Goal: Task Accomplishment & Management: Use online tool/utility

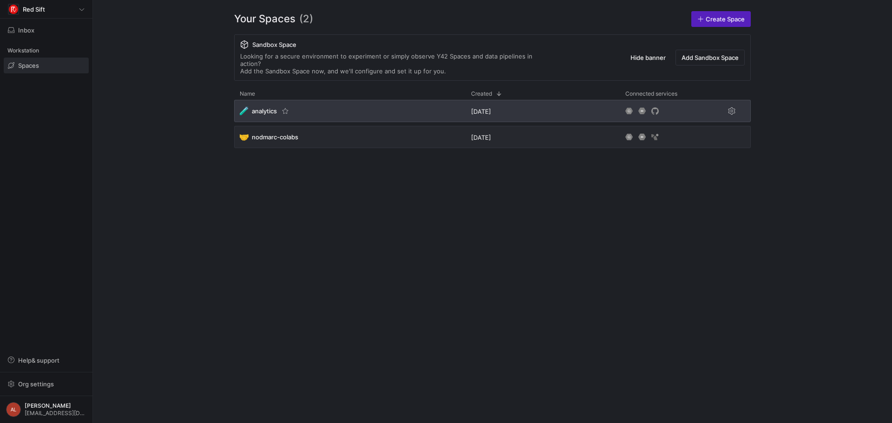
click at [422, 107] on div "🧪 analytics" at bounding box center [349, 111] width 231 height 22
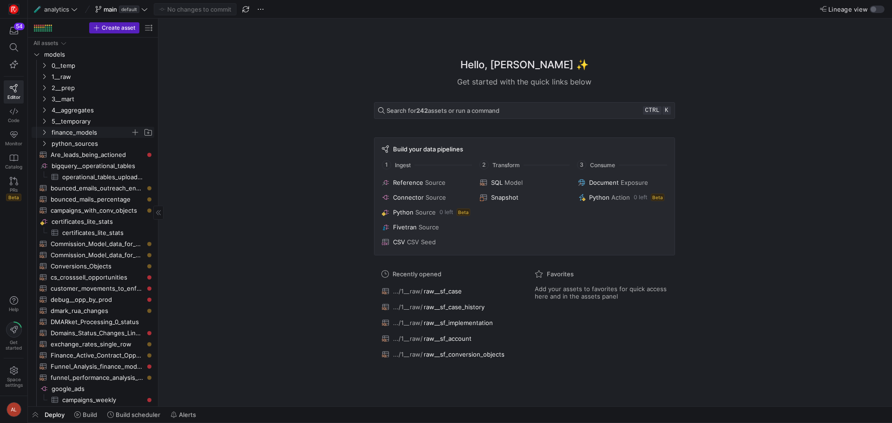
click at [44, 131] on icon "Press SPACE to select this row." at bounding box center [44, 133] width 7 height 6
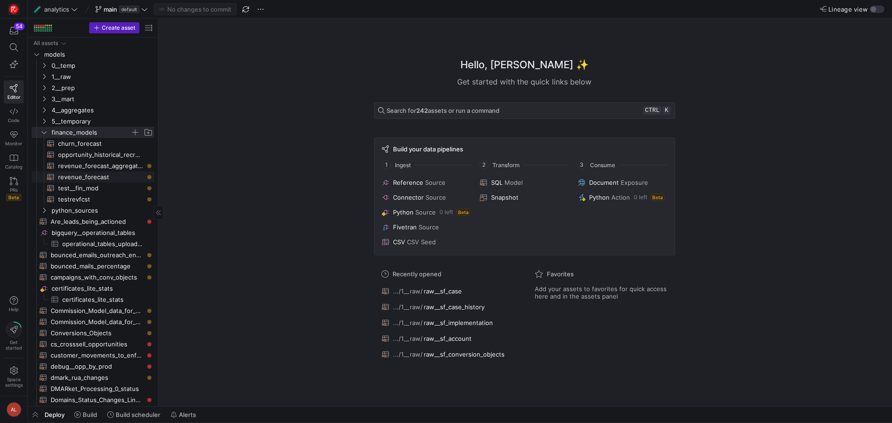
click at [93, 176] on span "revenue_forecast​​​​​​​​​​" at bounding box center [101, 177] width 86 height 11
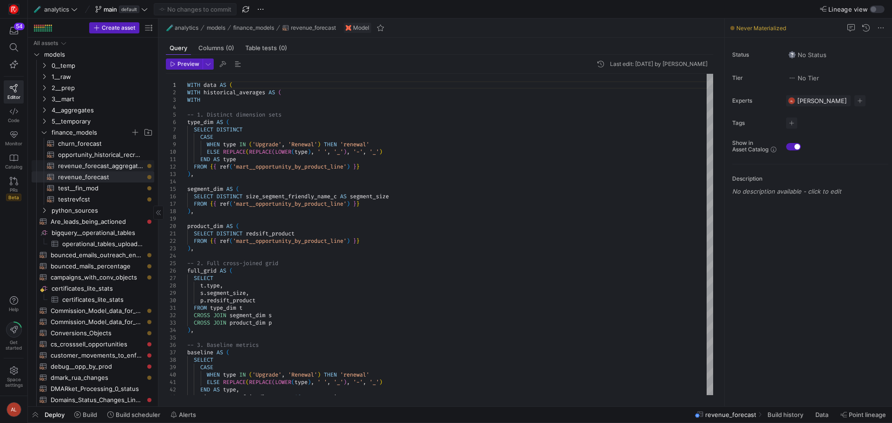
click at [95, 163] on span "revenue_forecast_aggregated​​​​​​​​​​" at bounding box center [101, 166] width 86 height 11
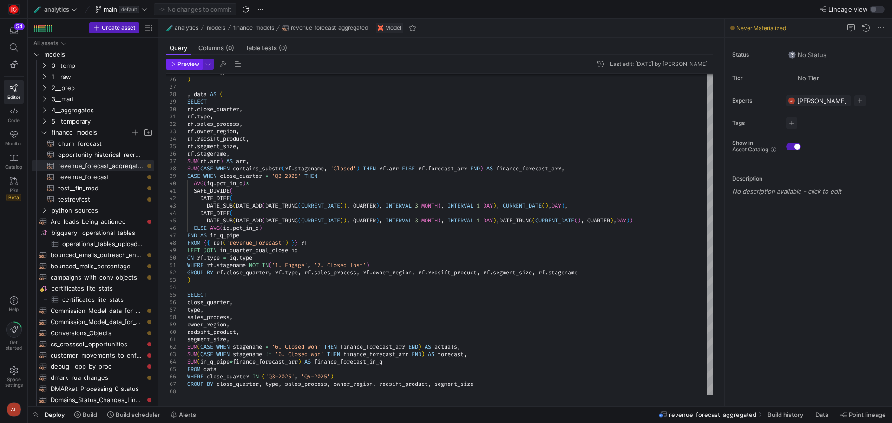
click at [183, 61] on span "Preview" at bounding box center [189, 64] width 22 height 7
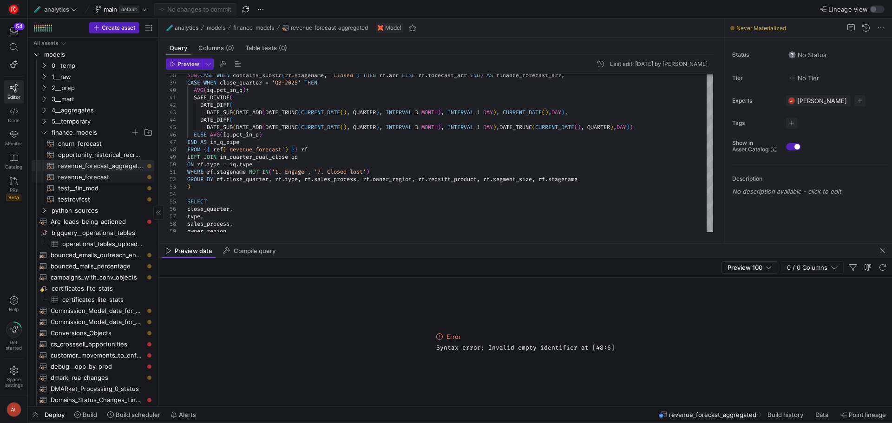
click at [73, 176] on span "revenue_forecast​​​​​​​​​​" at bounding box center [101, 177] width 86 height 11
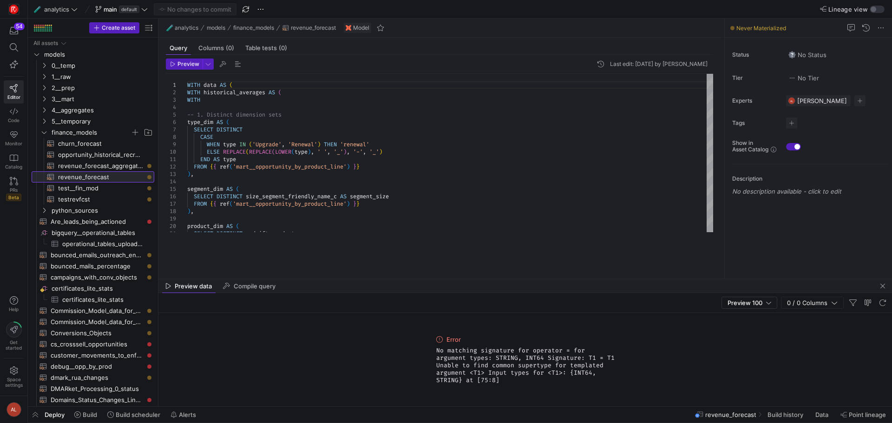
drag, startPoint x: 386, startPoint y: 244, endPoint x: 369, endPoint y: 267, distance: 29.2
click at [378, 279] on div at bounding box center [525, 279] width 734 height 0
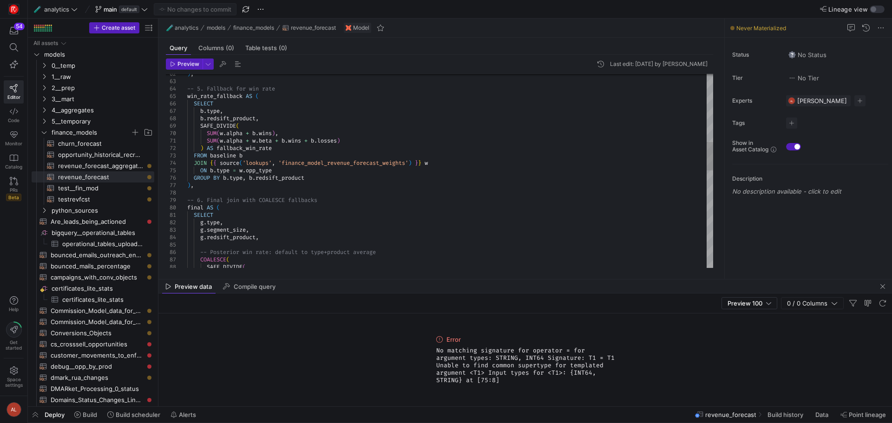
type textarea "SUM(w.alpha + w.beta + b.wins + b.losses) ) AS fallback_win_rate FROM baseline …"
click at [279, 170] on div "-- 6. Final join with COALESCE fallbacks final AS ( SELECT g . type , g . segme…" at bounding box center [450, 271] width 526 height 1324
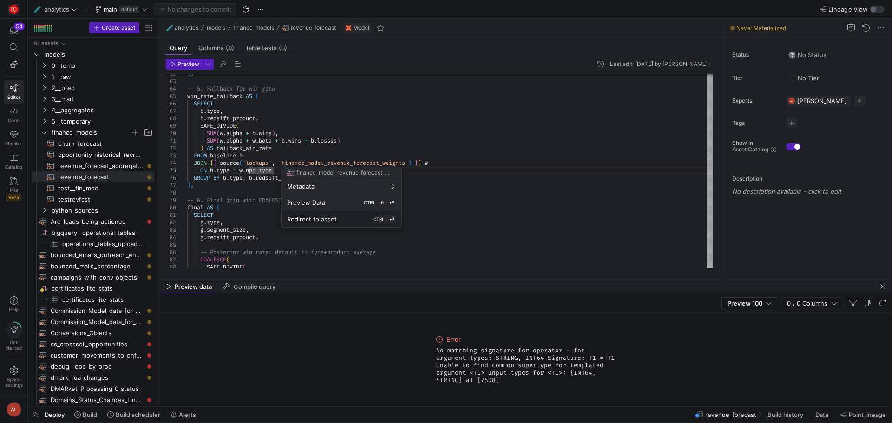
click at [327, 202] on div "Preview Data CTRL ⇧ ⏎" at bounding box center [341, 202] width 109 height 8
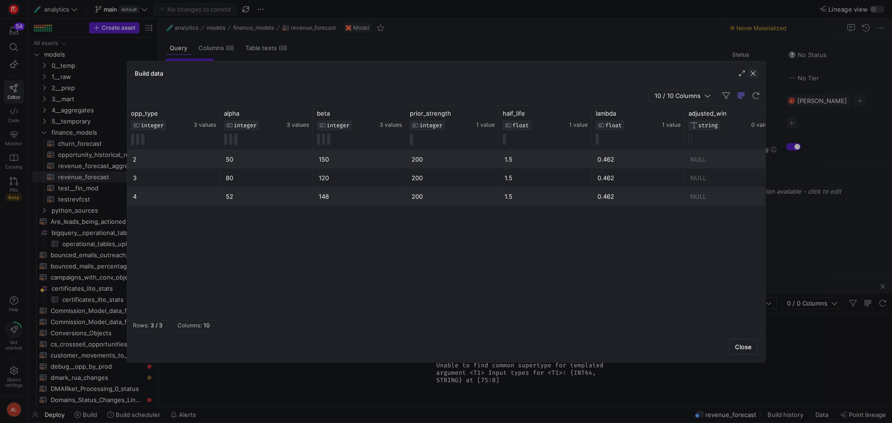
click at [757, 71] on span "button" at bounding box center [753, 73] width 9 height 9
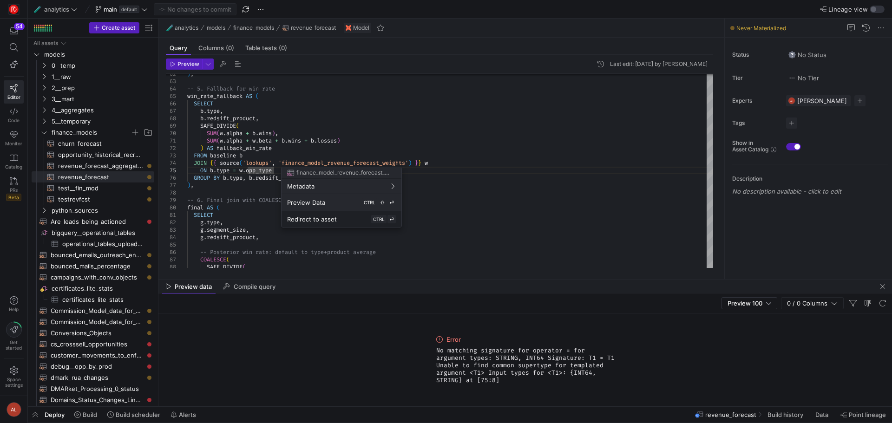
click at [311, 205] on span "Preview Data" at bounding box center [306, 202] width 38 height 7
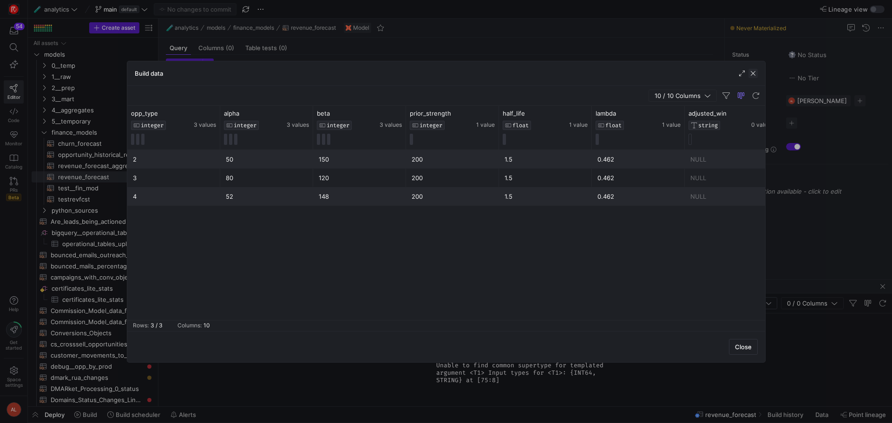
click at [750, 72] on span "button" at bounding box center [753, 73] width 9 height 9
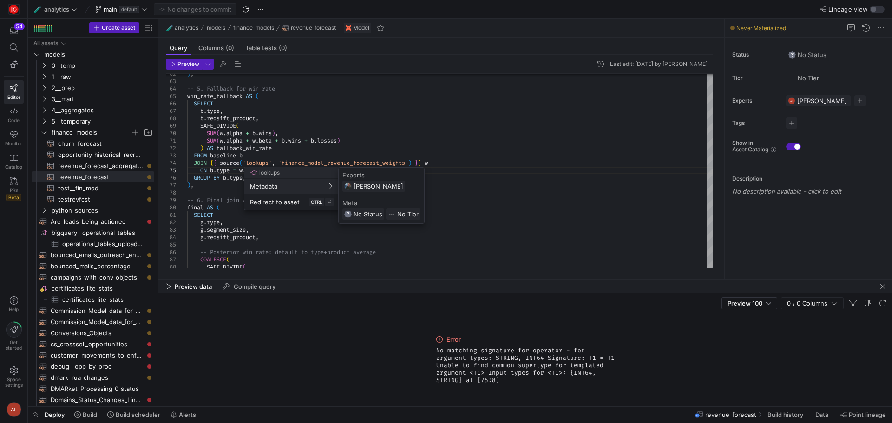
click at [315, 161] on div at bounding box center [446, 211] width 892 height 423
click at [318, 163] on div "-- 6. Final join with COALESCE fallbacks final AS ( SELECT g . type , g . segme…" at bounding box center [450, 271] width 526 height 1324
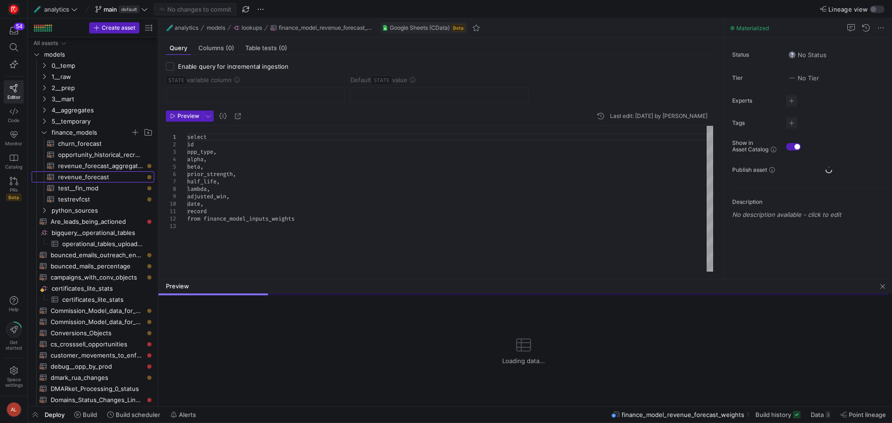
scroll to position [256, 0]
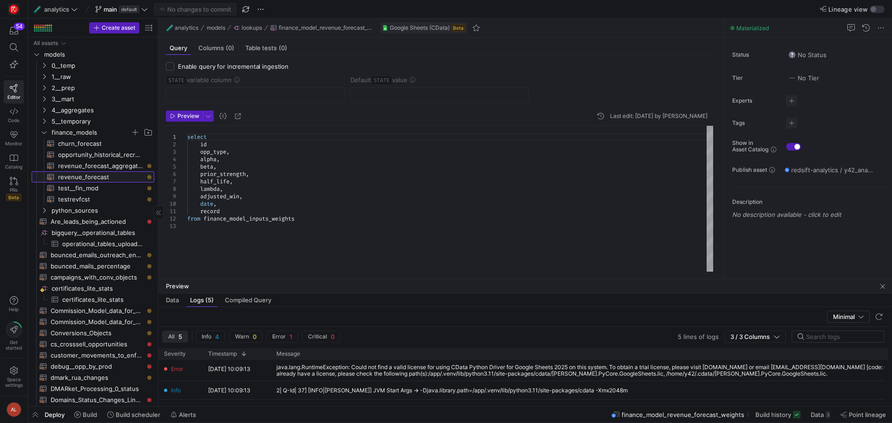
click at [96, 176] on span "revenue_forecast​​​​​​​​​​" at bounding box center [101, 177] width 86 height 11
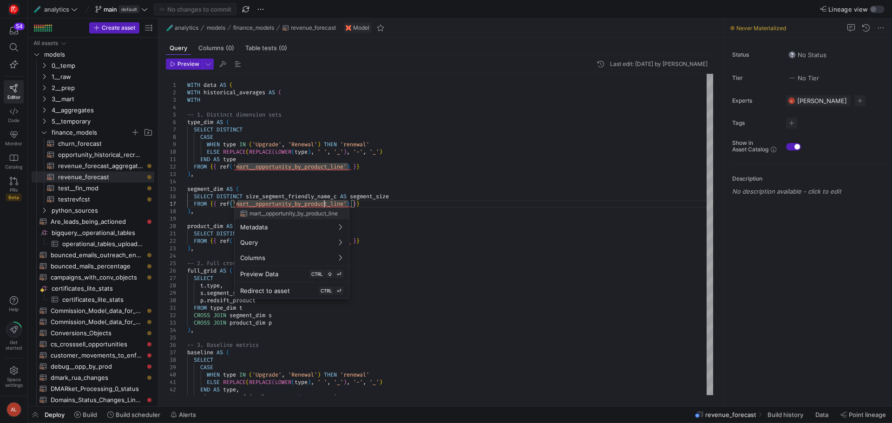
click at [307, 180] on div at bounding box center [446, 211] width 892 height 423
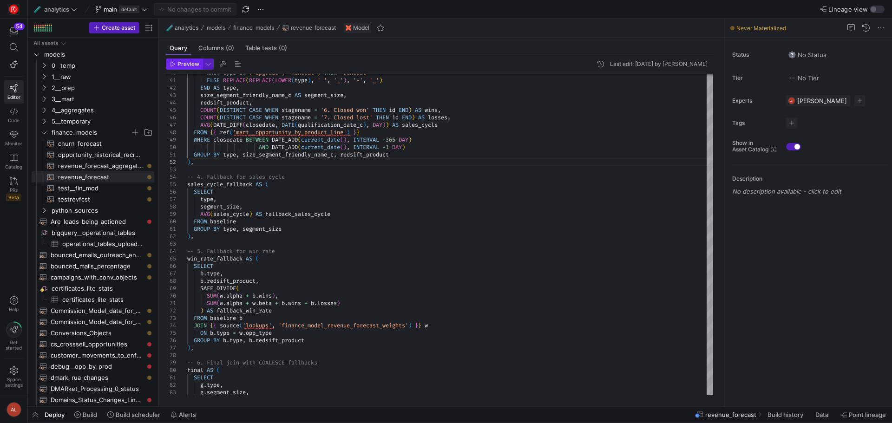
click at [191, 65] on span "Preview" at bounding box center [189, 64] width 22 height 7
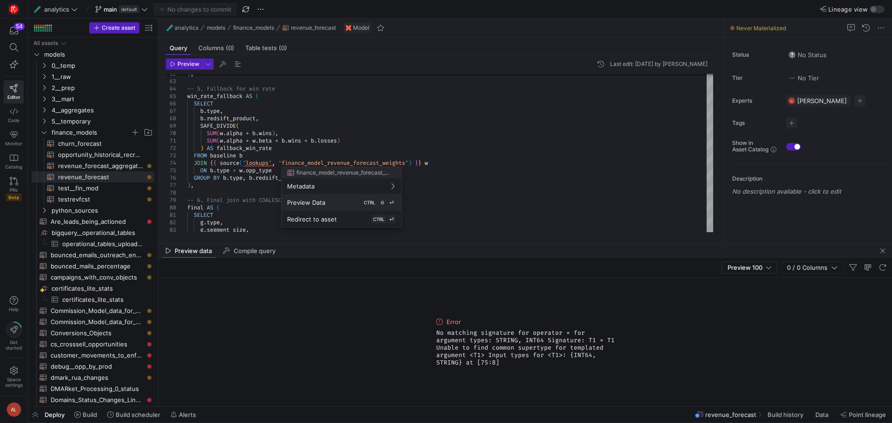
click at [315, 206] on div "Preview Data CTRL ⇧ ⏎" at bounding box center [341, 202] width 109 height 8
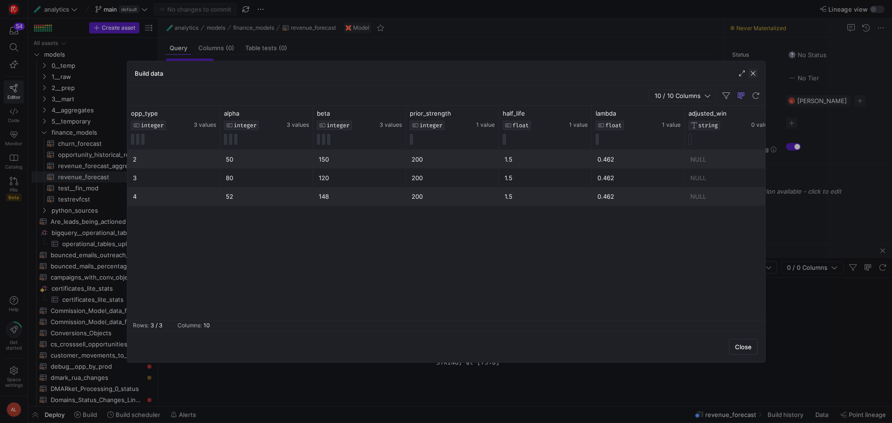
click at [753, 72] on span "button" at bounding box center [753, 73] width 9 height 9
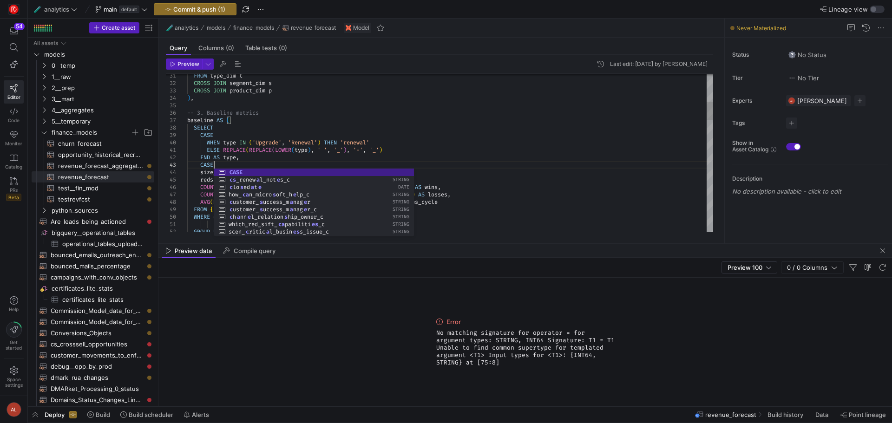
scroll to position [15, 29]
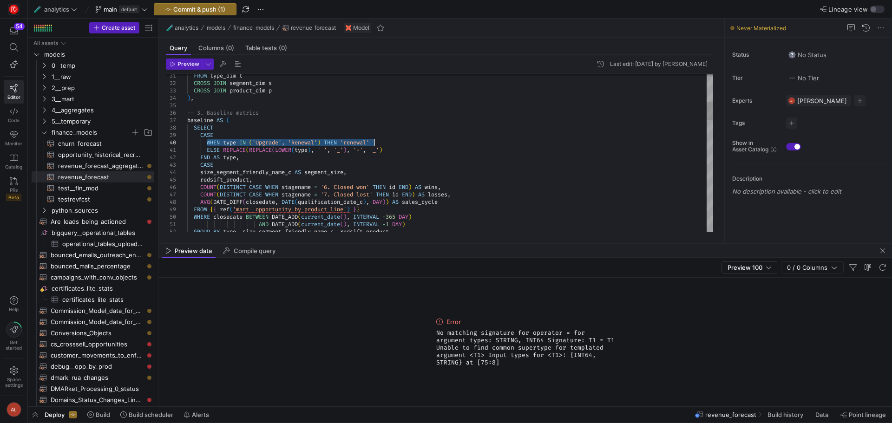
drag, startPoint x: 207, startPoint y: 142, endPoint x: 379, endPoint y: 144, distance: 172.4
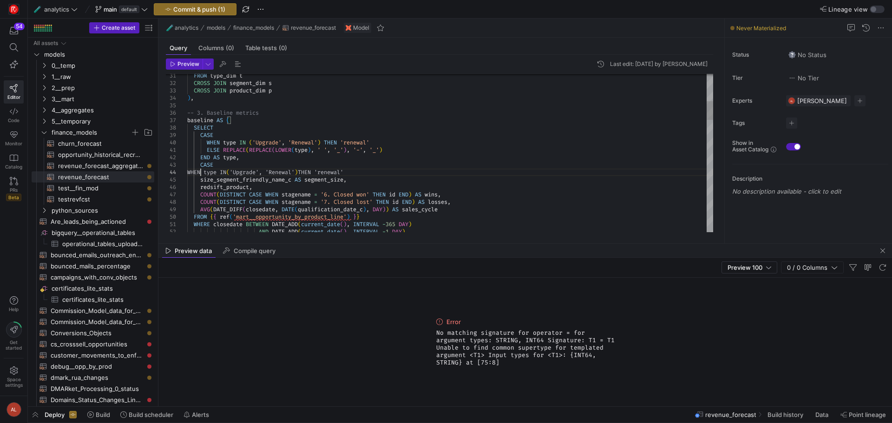
scroll to position [22, 13]
drag, startPoint x: 377, startPoint y: 173, endPoint x: 346, endPoint y: 173, distance: 31.6
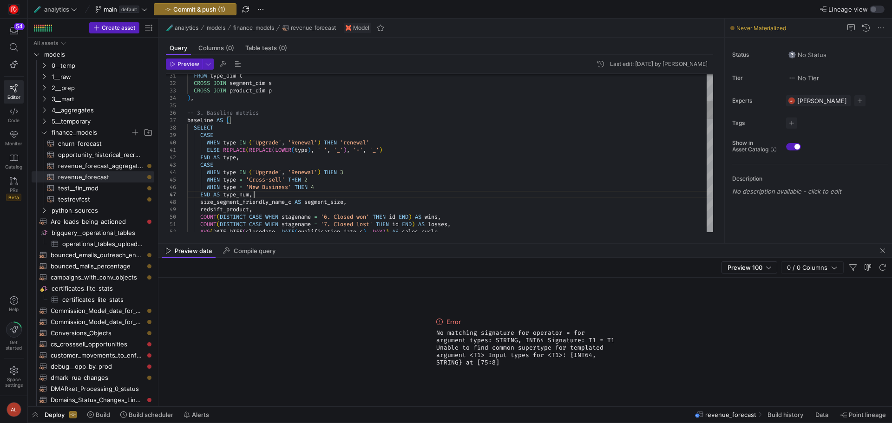
scroll to position [45, 66]
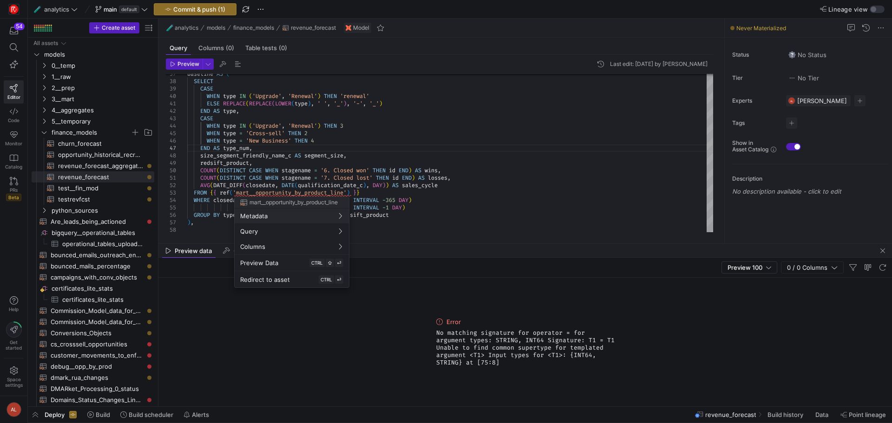
click at [398, 220] on div at bounding box center [446, 211] width 892 height 423
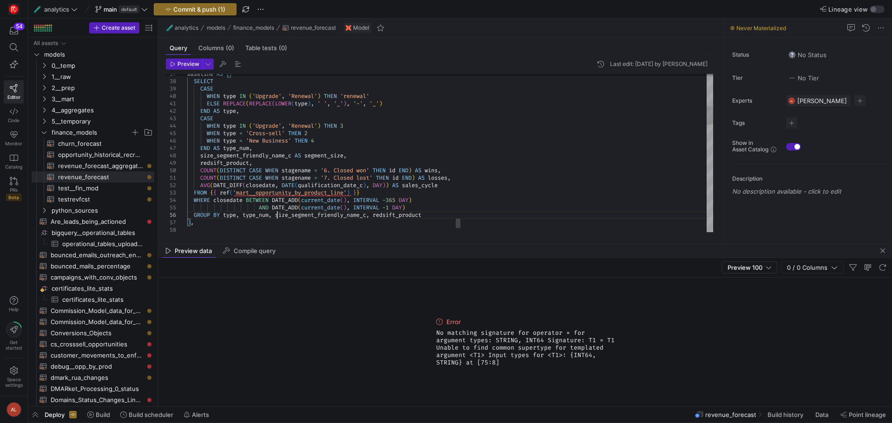
scroll to position [44, 90]
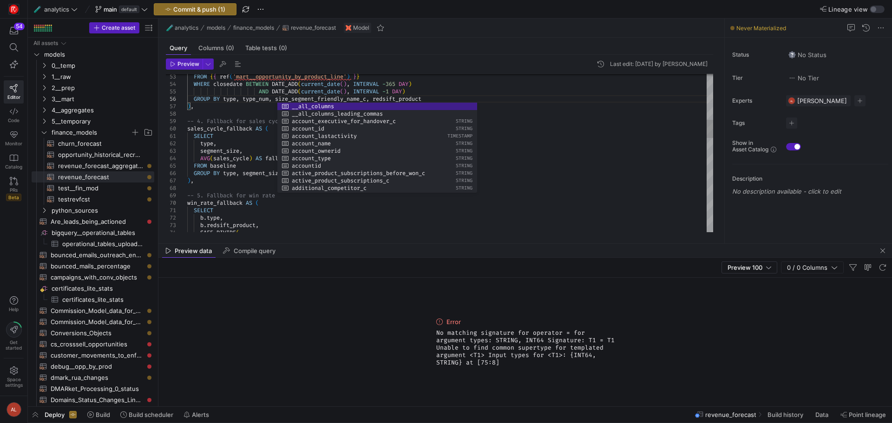
click at [250, 139] on div "FROM { { ref ( 'mart__opportunity_by_product_line' ) } } WHERE closedate BETWEE…" at bounding box center [450, 359] width 526 height 1361
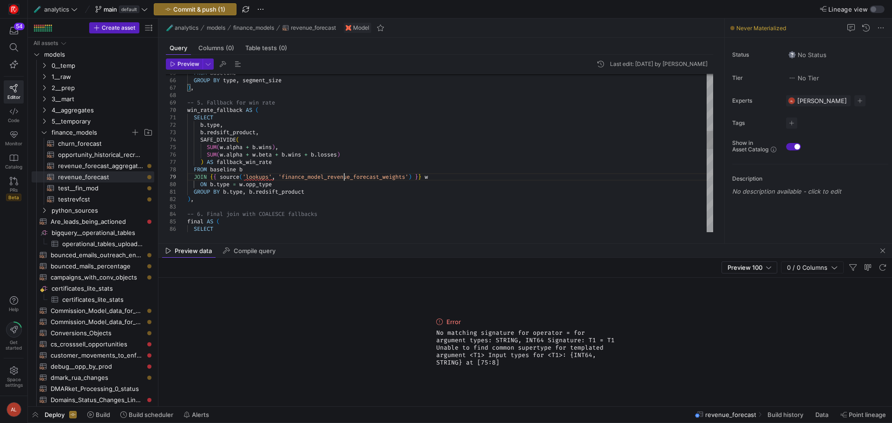
click at [343, 177] on div "FROM baseline GROUP BY type , segment_size ) , -- 5. Fallback for win rate win_…" at bounding box center [450, 266] width 526 height 1361
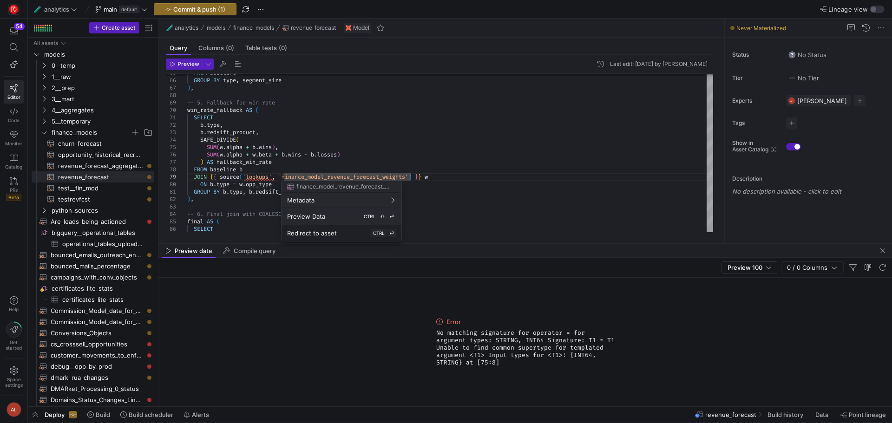
click at [319, 218] on span "Preview Data" at bounding box center [306, 216] width 38 height 7
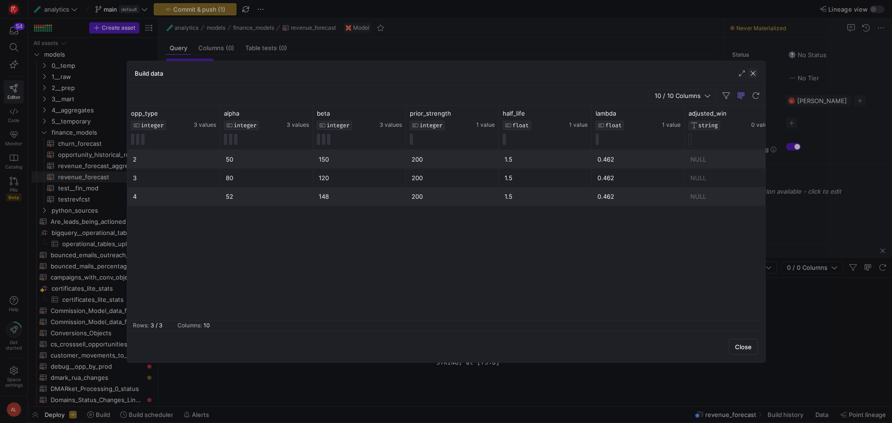
click at [753, 70] on span "button" at bounding box center [753, 73] width 9 height 9
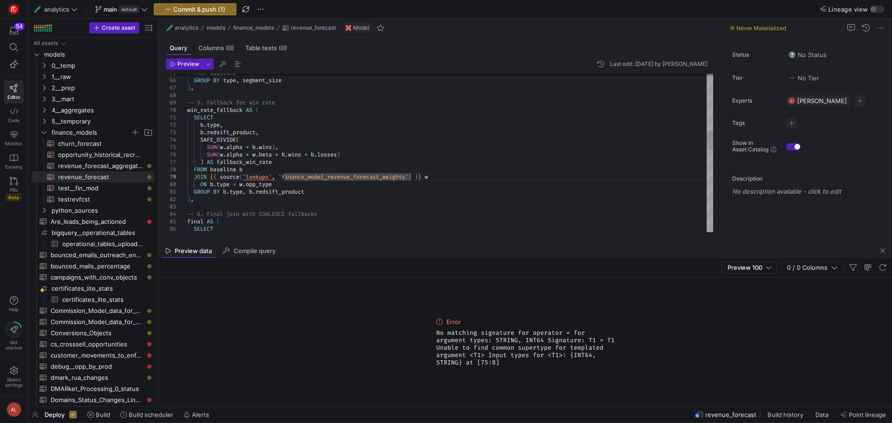
click at [231, 184] on div "FROM baseline GROUP BY type , segment_size ) , -- 5. Fallback for win rate win_…" at bounding box center [450, 266] width 526 height 1361
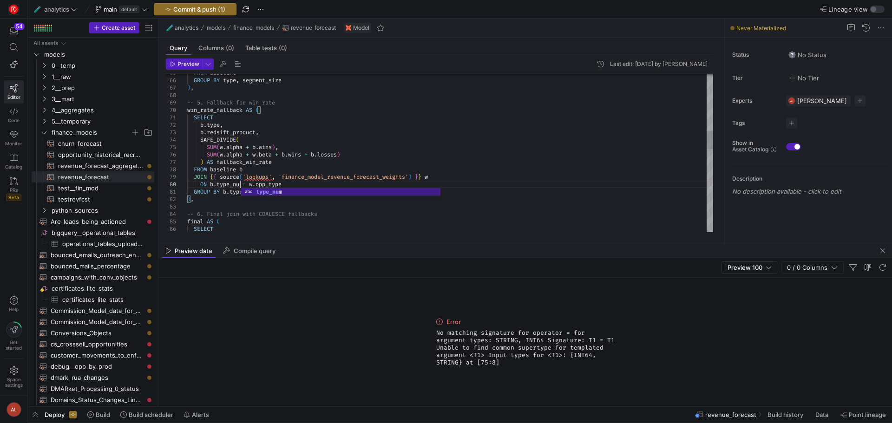
scroll to position [67, 57]
click at [297, 186] on div "FROM baseline GROUP BY type , segment_size ) , -- 5. Fallback for win rate win_…" at bounding box center [450, 266] width 526 height 1361
click at [183, 63] on span "Preview" at bounding box center [189, 64] width 22 height 7
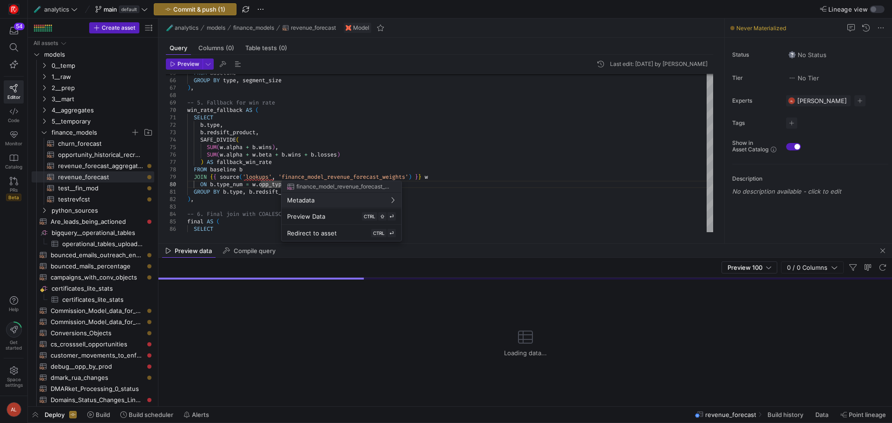
click at [343, 147] on div at bounding box center [446, 211] width 892 height 423
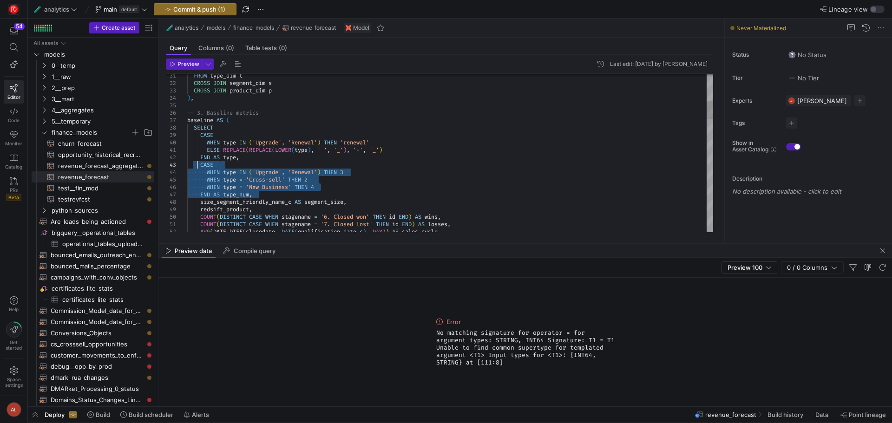
drag, startPoint x: 256, startPoint y: 194, endPoint x: 197, endPoint y: 164, distance: 66.3
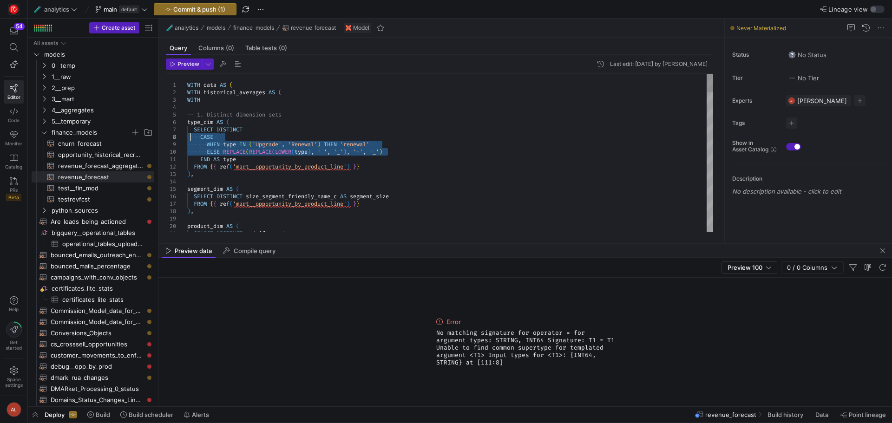
drag, startPoint x: 396, startPoint y: 152, endPoint x: 192, endPoint y: 137, distance: 205.1
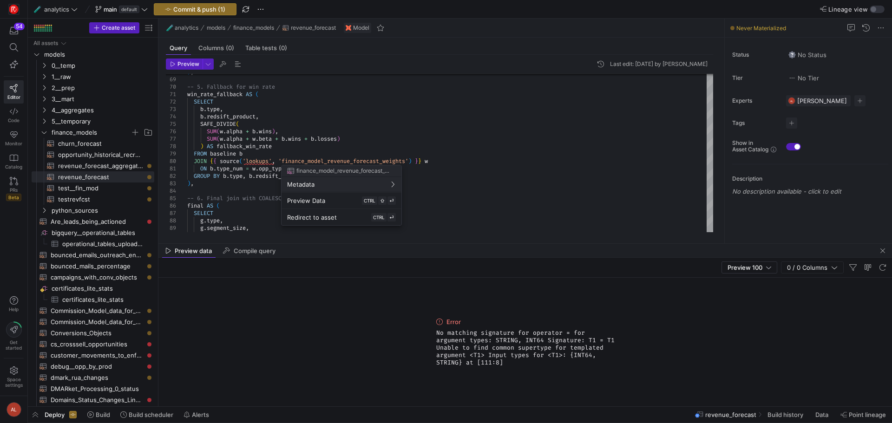
click at [215, 173] on div at bounding box center [446, 211] width 892 height 423
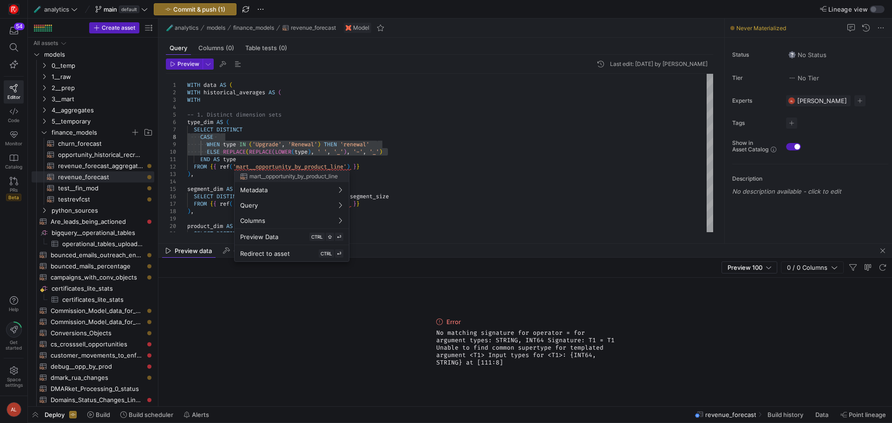
click at [243, 157] on div at bounding box center [446, 211] width 892 height 423
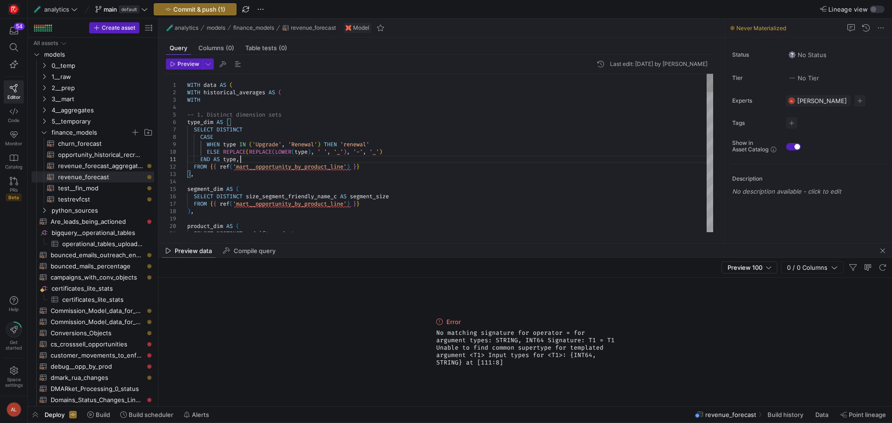
scroll to position [7, 13]
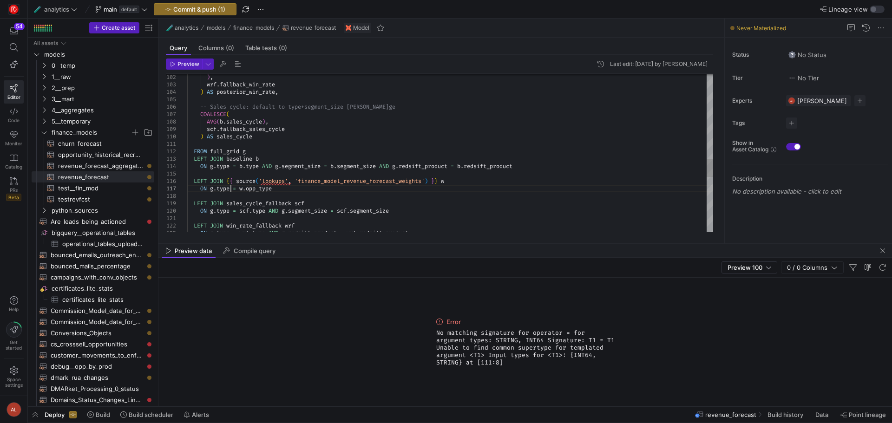
click at [230, 188] on div ") , wrf . fallback_win_rate ) AS posterior_win_rate , -- Sales cycle: default t…" at bounding box center [450, 17] width 526 height 1405
click at [271, 157] on div ") , wrf . fallback_win_rate ) AS posterior_win_rate , -- Sales cycle: default t…" at bounding box center [450, 17] width 526 height 1405
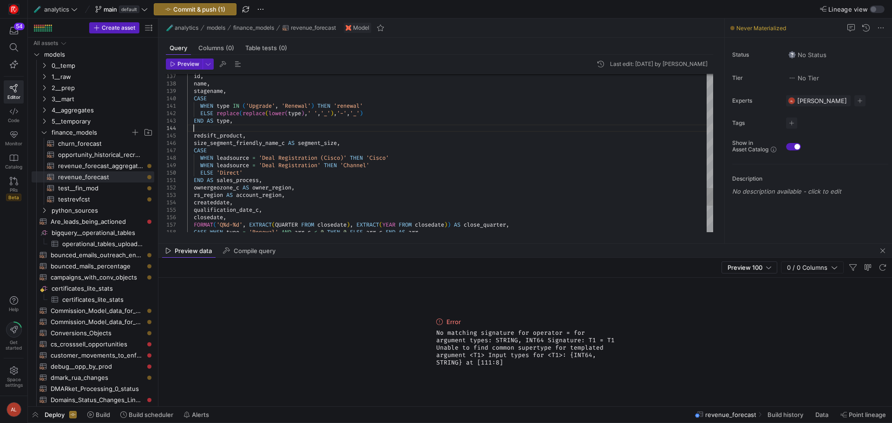
scroll to position [29, 6]
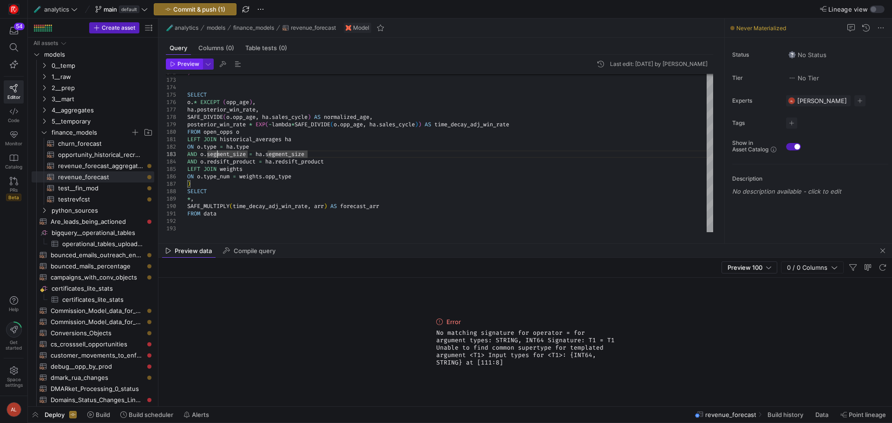
click at [181, 63] on span "Preview" at bounding box center [189, 64] width 22 height 7
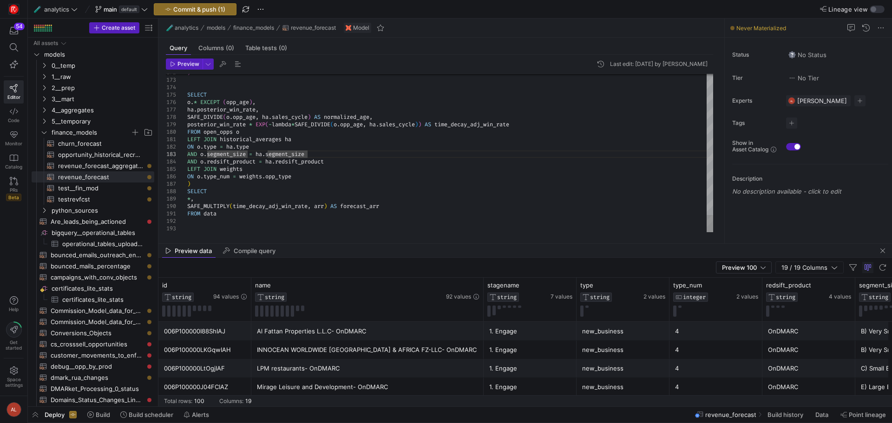
click at [712, 92] on div at bounding box center [710, 153] width 7 height 158
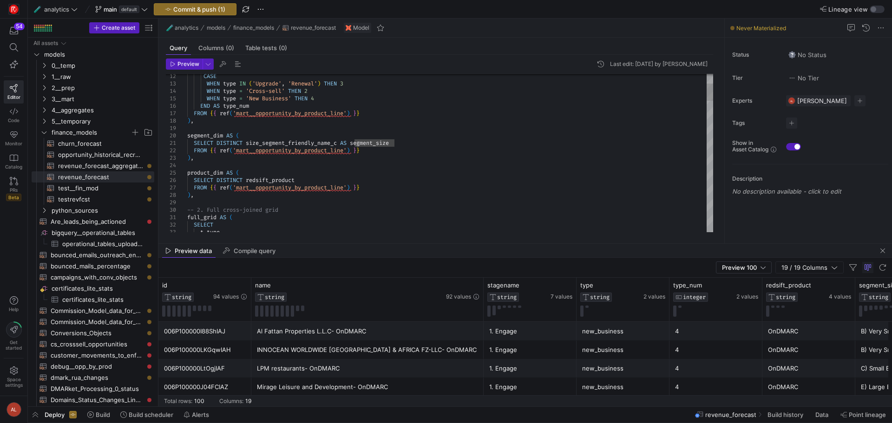
click at [712, 123] on div at bounding box center [710, 153] width 7 height 158
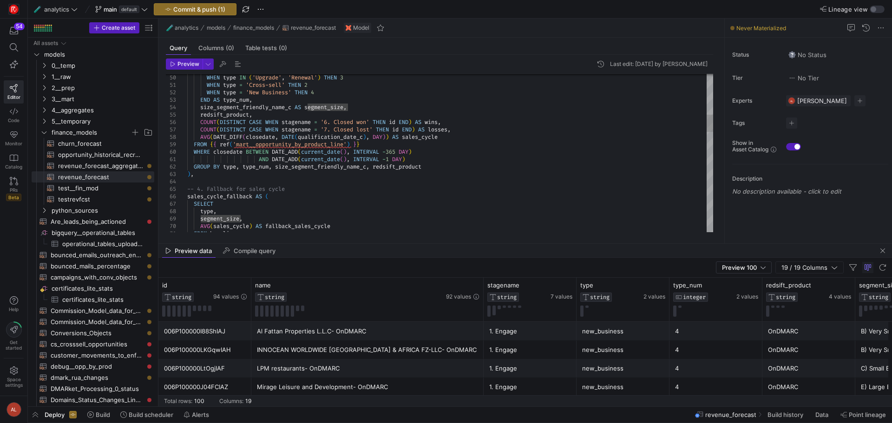
type textarea "WHEN type = 'Cross-sell' THEN 2 WHEN type = 'New Business' THEN 4 END AS type_n…"
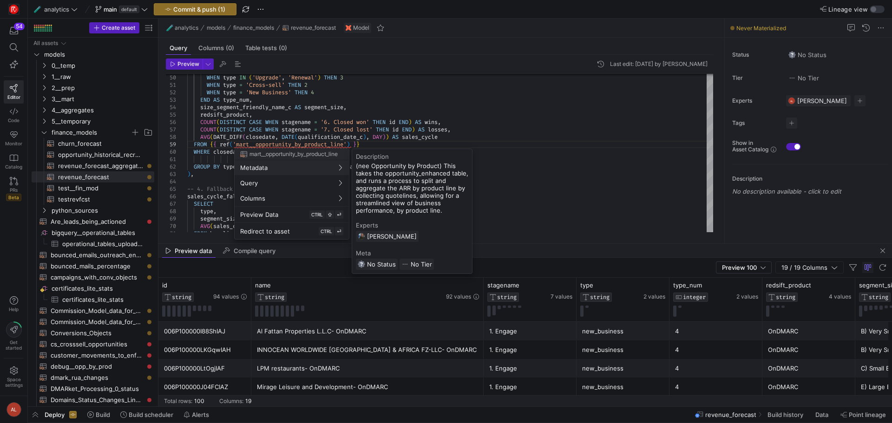
click at [531, 140] on div at bounding box center [446, 211] width 892 height 423
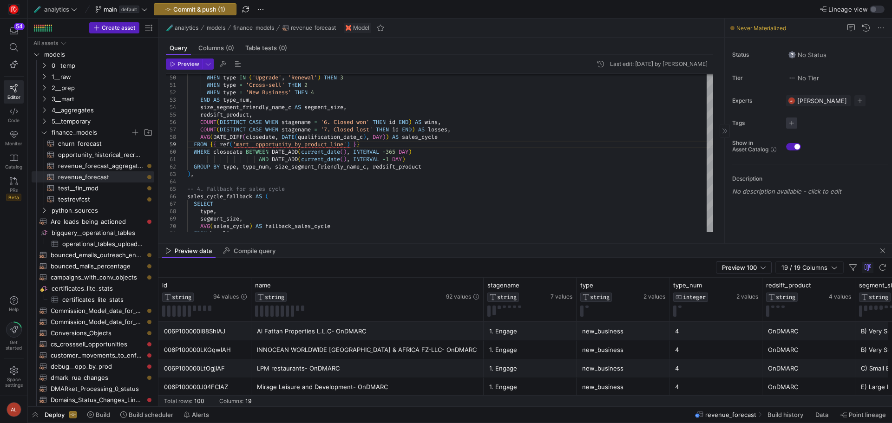
click at [795, 123] on span "button" at bounding box center [791, 123] width 11 height 11
click at [737, 195] on span "finance" at bounding box center [728, 197] width 21 height 7
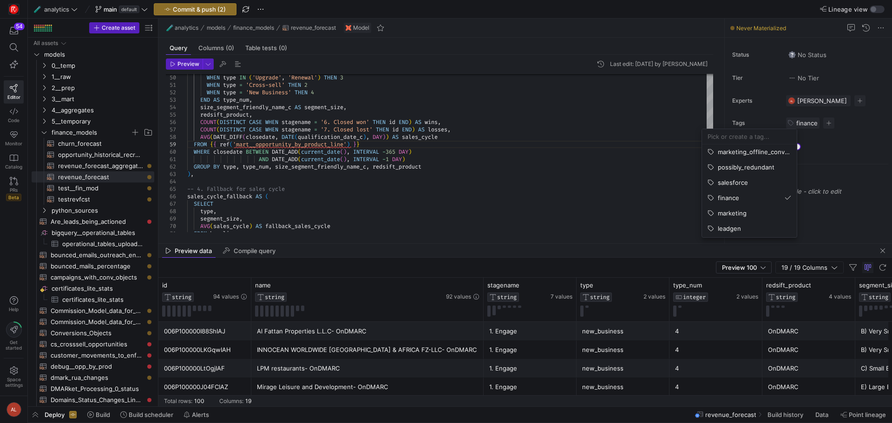
click at [846, 156] on div at bounding box center [446, 211] width 892 height 423
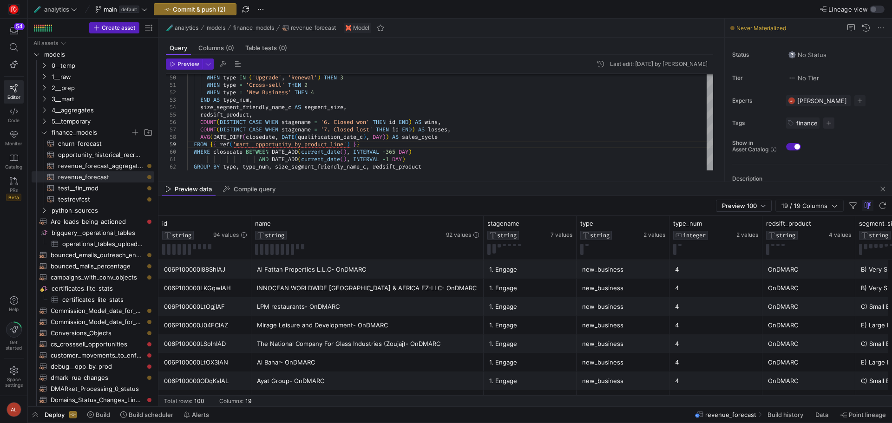
drag, startPoint x: 474, startPoint y: 244, endPoint x: 457, endPoint y: 143, distance: 101.7
click at [455, 182] on div at bounding box center [525, 182] width 734 height 0
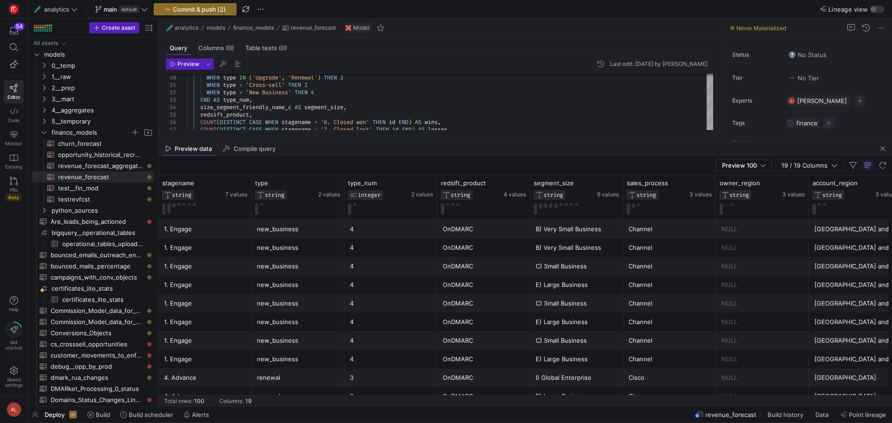
scroll to position [0, 420]
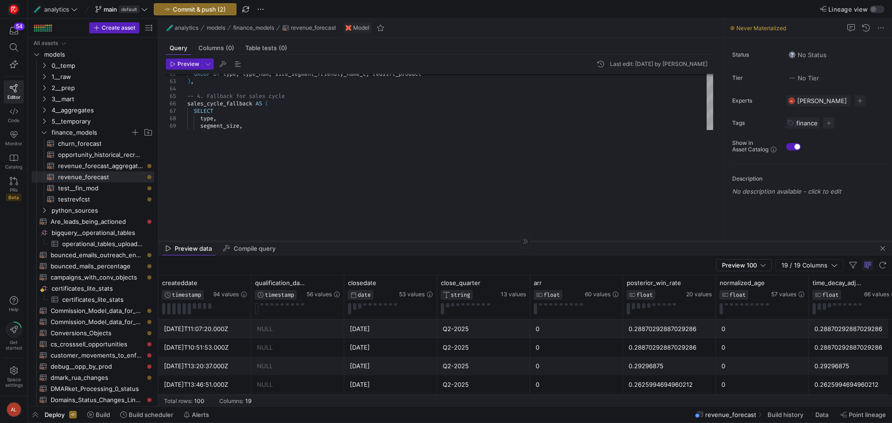
drag, startPoint x: 312, startPoint y: 142, endPoint x: 310, endPoint y: 253, distance: 110.6
click at [311, 254] on as-split "🧪 analytics models finance_models revenue_forecast Model Query Columns (0) Tabl…" at bounding box center [525, 213] width 734 height 388
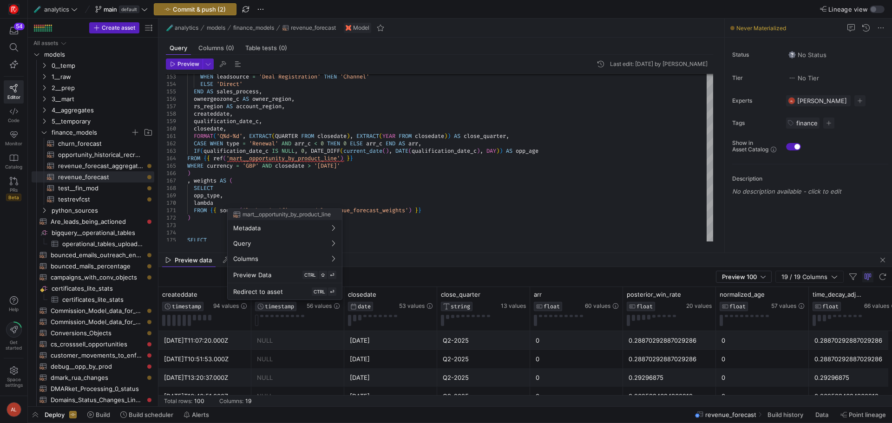
click at [461, 192] on div at bounding box center [446, 211] width 892 height 423
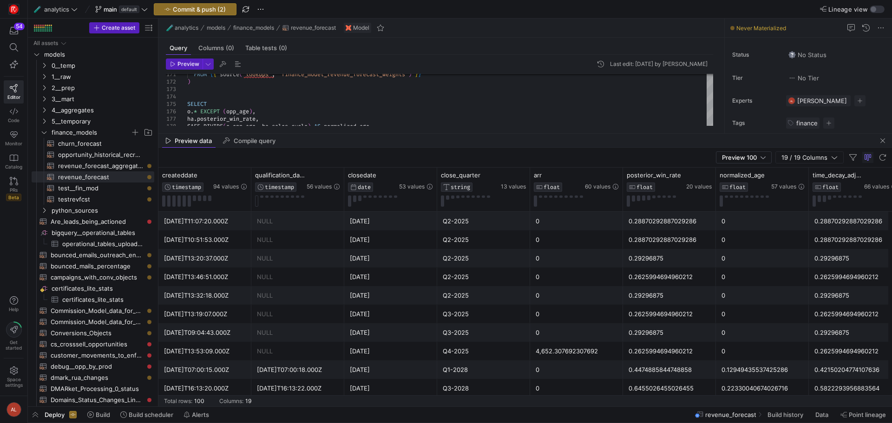
drag, startPoint x: 505, startPoint y: 254, endPoint x: 460, endPoint y: 77, distance: 182.8
click at [460, 77] on as-split "🧪 analytics models finance_models revenue_forecast Model Query Columns (0) Tabl…" at bounding box center [525, 213] width 734 height 388
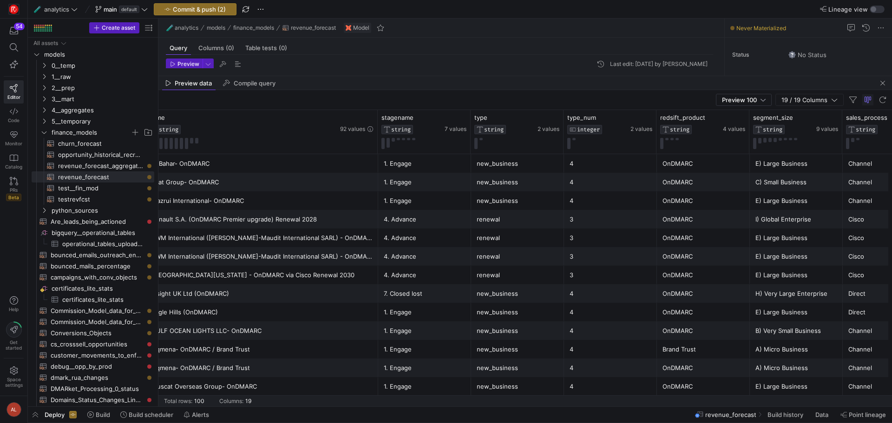
scroll to position [0, 275]
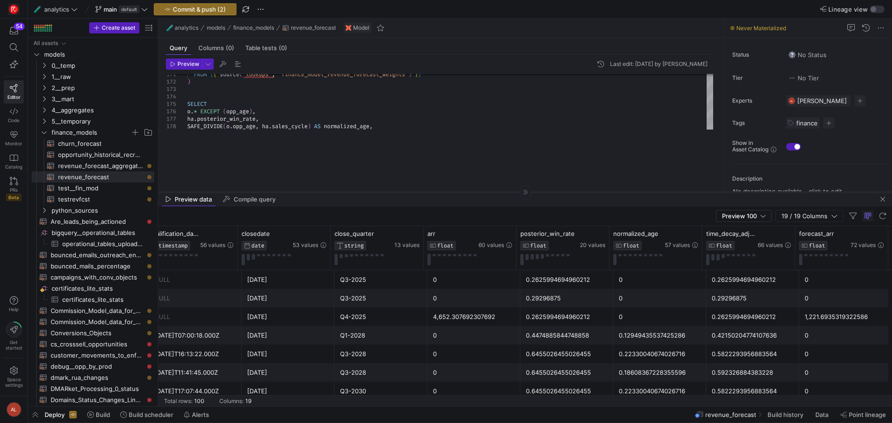
drag, startPoint x: 415, startPoint y: 76, endPoint x: 401, endPoint y: 210, distance: 134.6
click at [405, 192] on div at bounding box center [525, 192] width 734 height 0
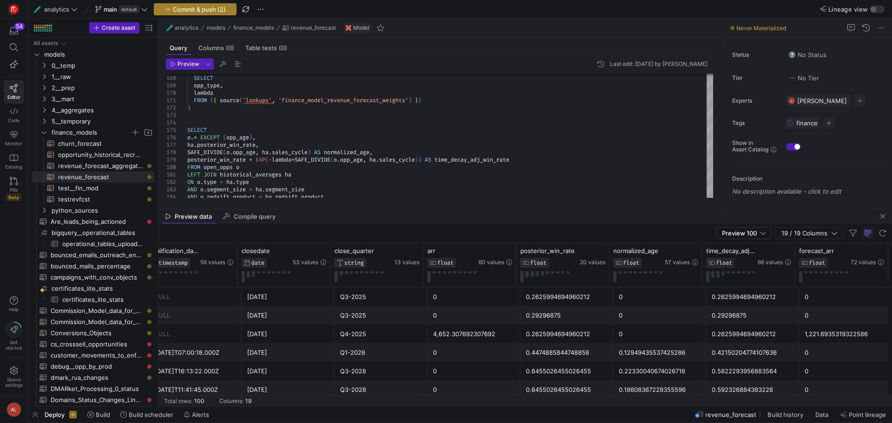
click at [198, 7] on span "Commit & push (2)" at bounding box center [199, 9] width 53 height 7
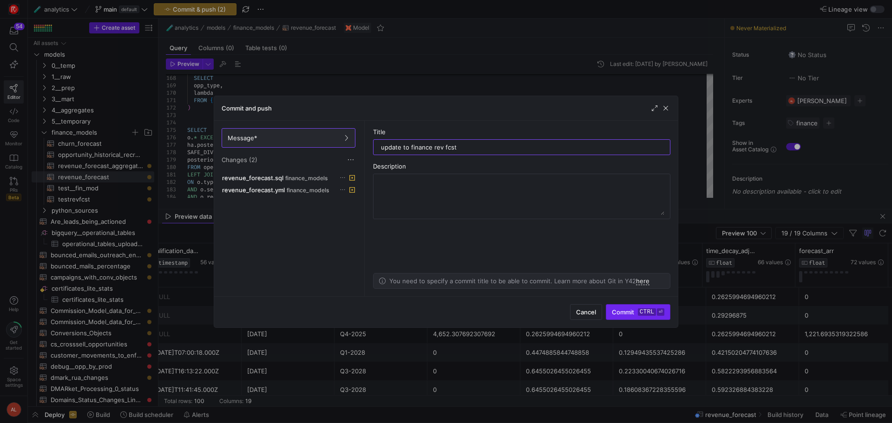
type input "update to finance rev fcst"
click at [616, 307] on span "submit" at bounding box center [638, 312] width 64 height 15
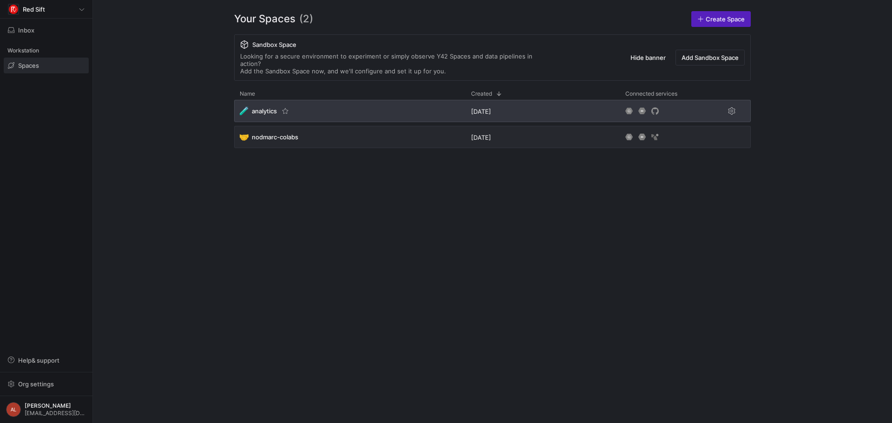
click at [328, 102] on div "🧪 analytics" at bounding box center [349, 111] width 231 height 22
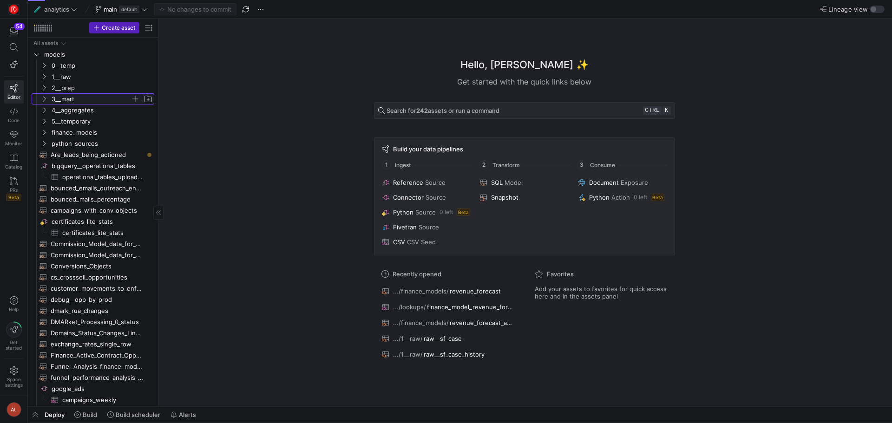
click at [41, 99] on icon "Press SPACE to select this row." at bounding box center [44, 99] width 7 height 6
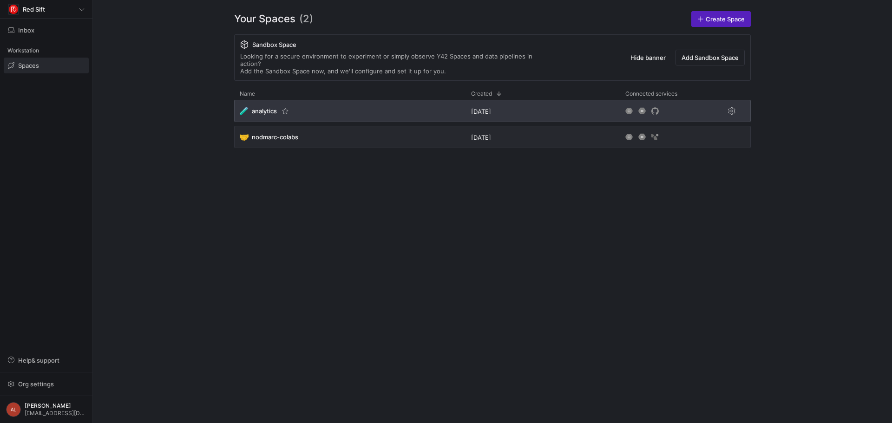
click at [309, 105] on div "🧪 analytics" at bounding box center [349, 111] width 231 height 22
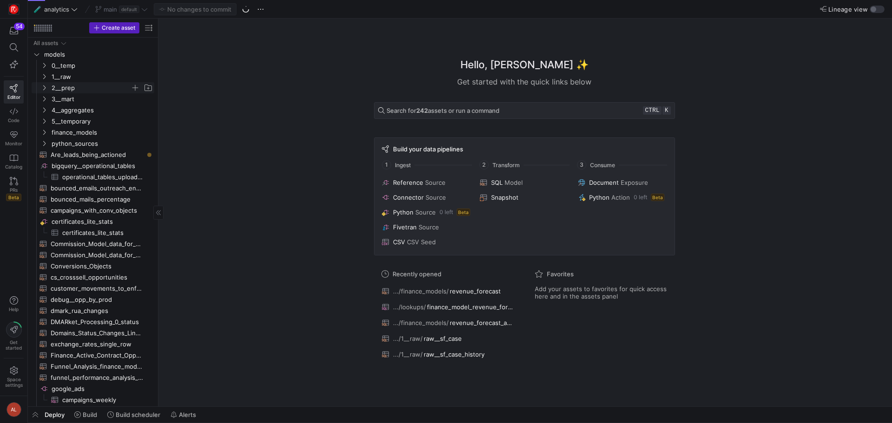
click at [43, 85] on icon "Press SPACE to select this row." at bounding box center [44, 88] width 7 height 6
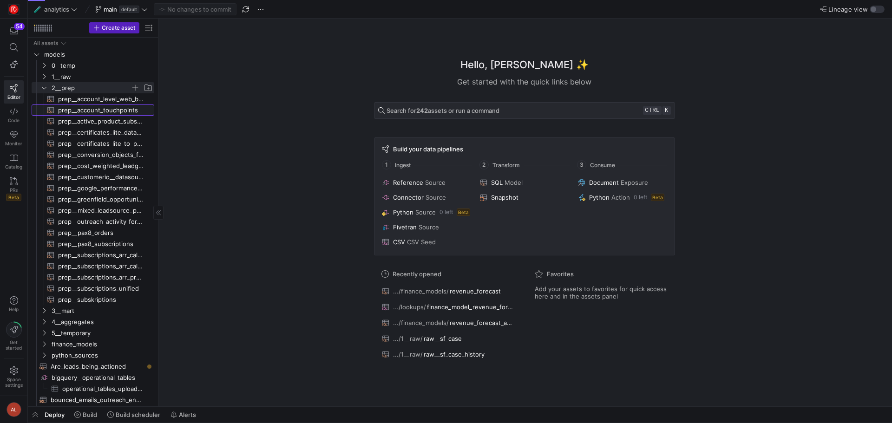
click at [103, 112] on span "prep__account_touchpoints​​​​​​​​​​" at bounding box center [101, 110] width 86 height 11
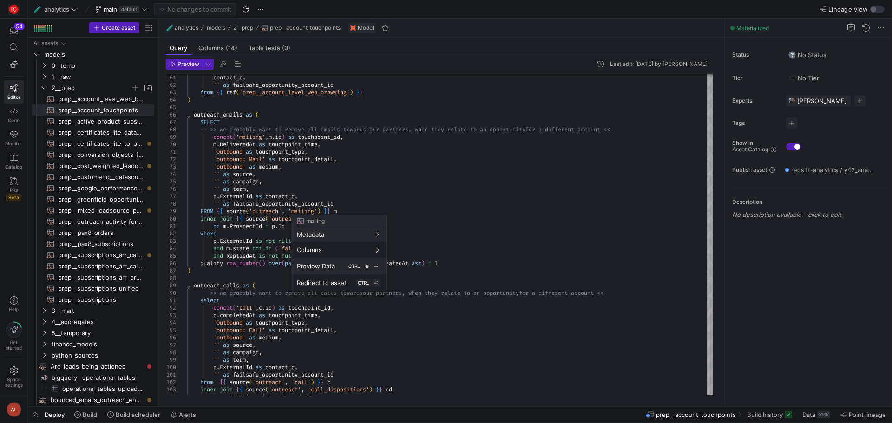
click at [323, 264] on span "Preview Data" at bounding box center [316, 266] width 38 height 7
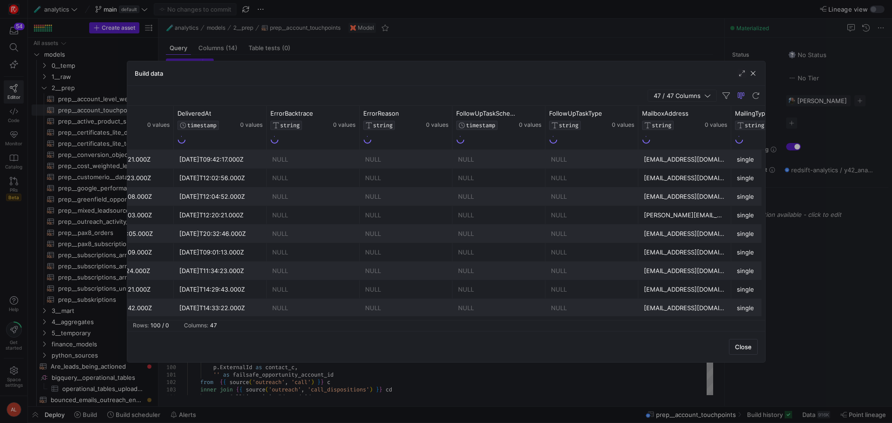
scroll to position [0, 781]
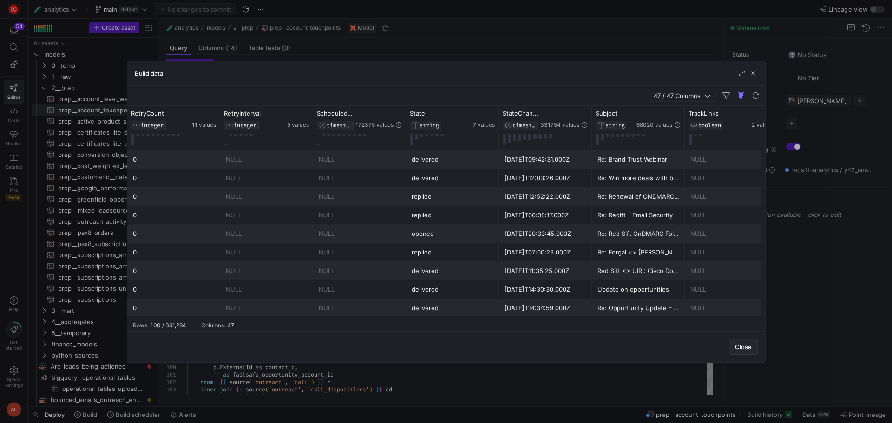
click at [745, 349] on span "Close" at bounding box center [743, 346] width 17 height 7
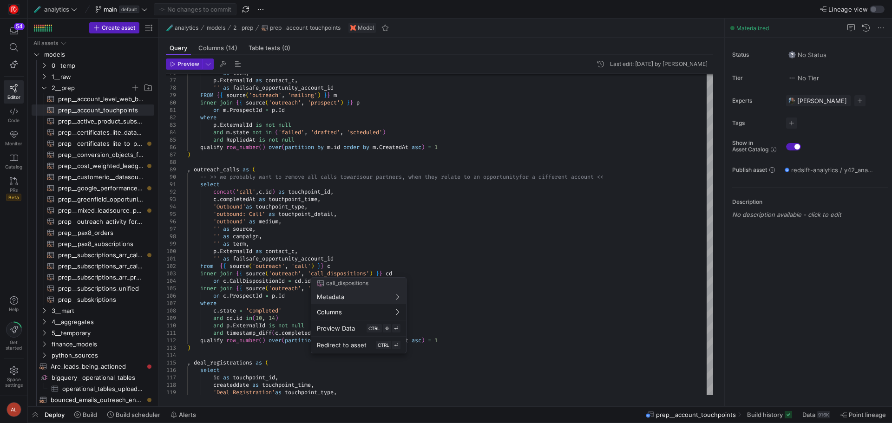
click at [355, 206] on div at bounding box center [446, 211] width 892 height 423
click at [330, 322] on span "Preview Data" at bounding box center [319, 320] width 38 height 7
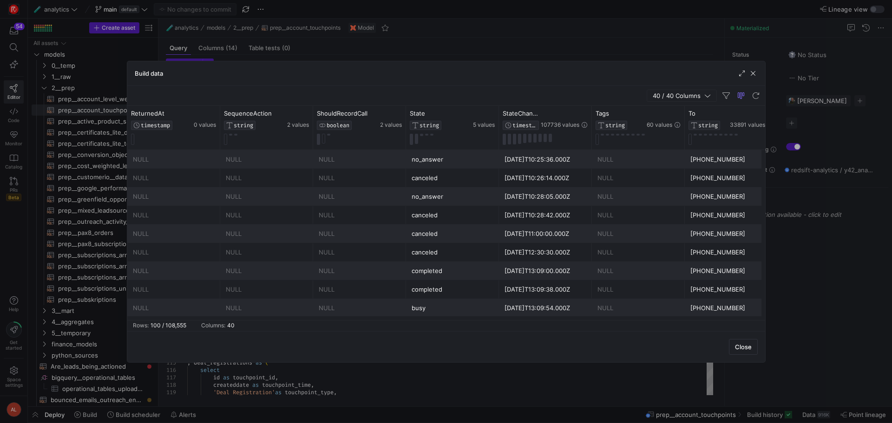
drag, startPoint x: 455, startPoint y: 66, endPoint x: 601, endPoint y: 104, distance: 150.3
click at [601, 104] on div "Build data 40 / 40 Columns Drag here to set row groups Drag here to set column …" at bounding box center [446, 212] width 639 height 302
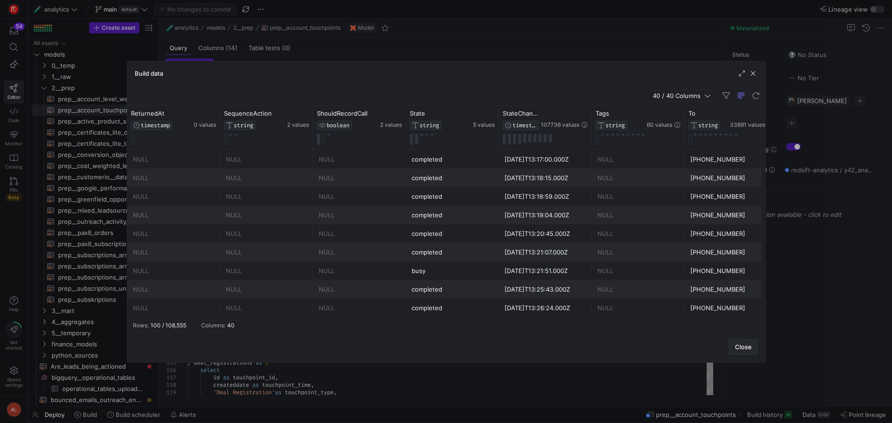
click at [741, 349] on span "Close" at bounding box center [743, 346] width 17 height 7
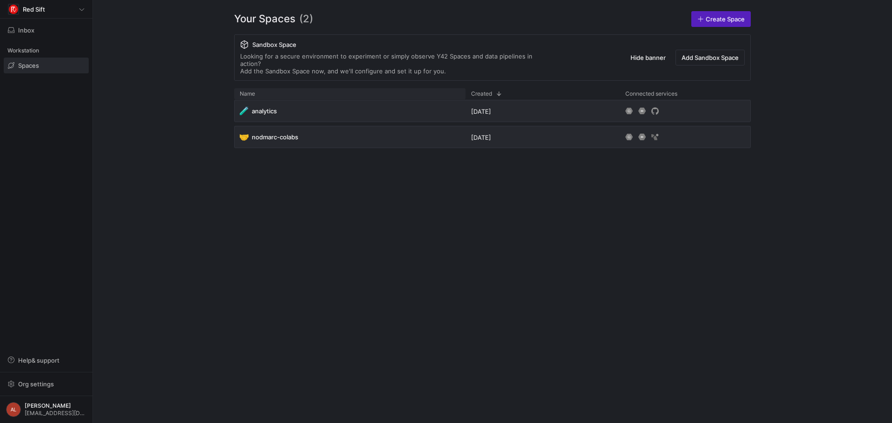
click at [356, 92] on div "Name" at bounding box center [350, 93] width 220 height 11
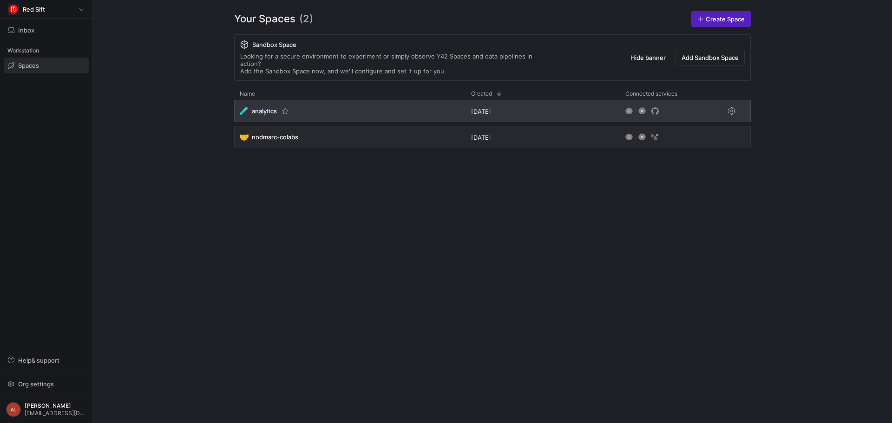
click at [356, 103] on div "🧪 analytics" at bounding box center [349, 111] width 231 height 22
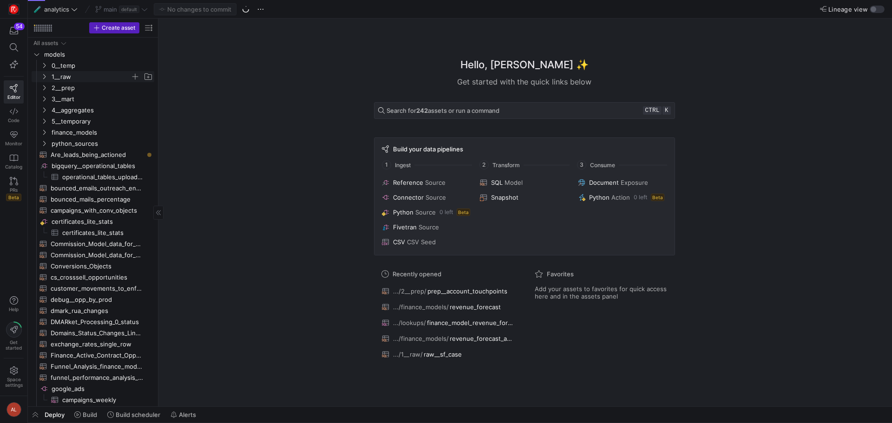
click at [44, 77] on icon "Press SPACE to select this row." at bounding box center [44, 77] width 7 height 6
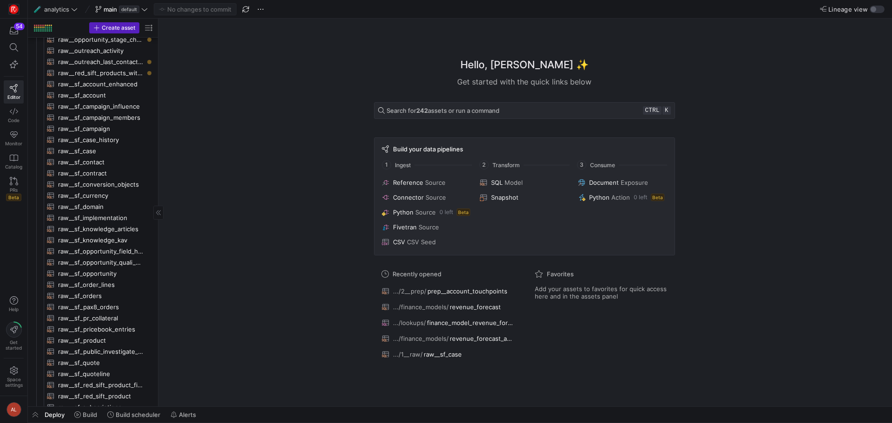
scroll to position [279, 0]
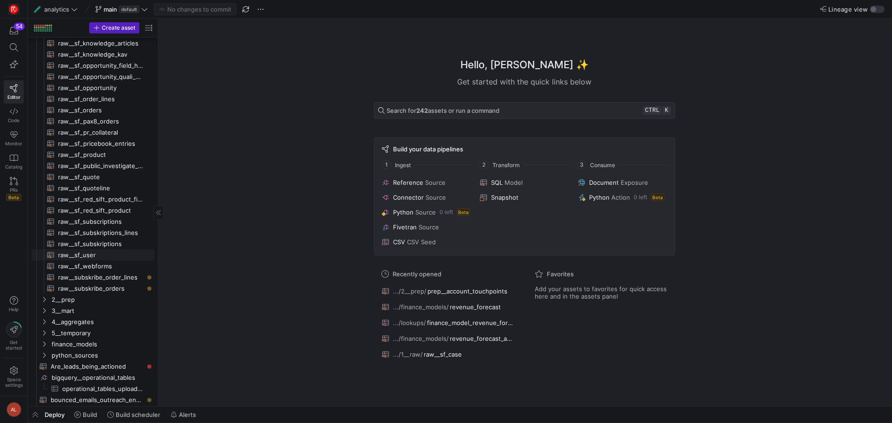
click at [93, 257] on span "raw__sf_user​​​​​​​​​​" at bounding box center [101, 255] width 86 height 11
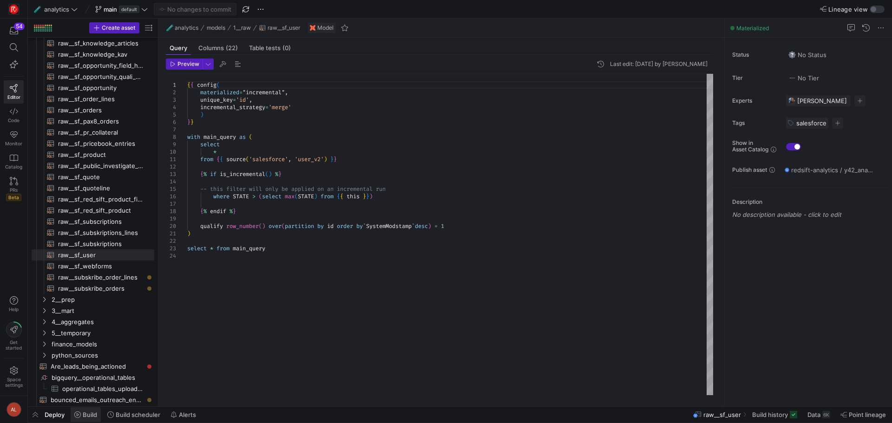
click at [90, 417] on span "Build" at bounding box center [90, 414] width 14 height 7
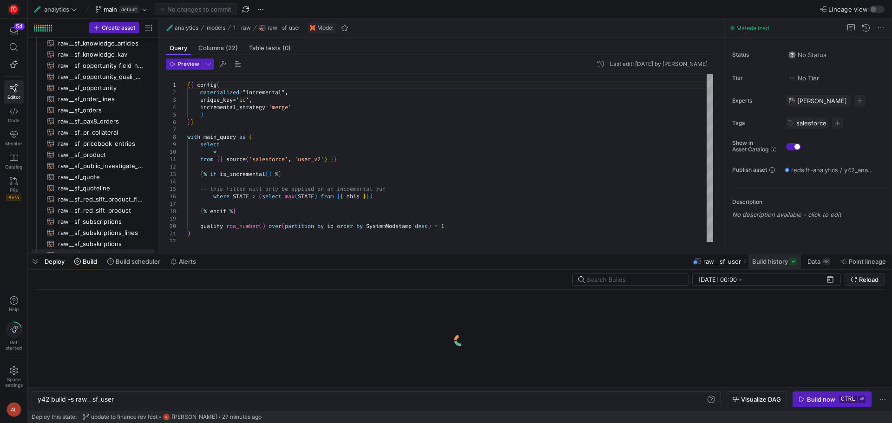
click at [771, 263] on span "Build history" at bounding box center [770, 261] width 36 height 7
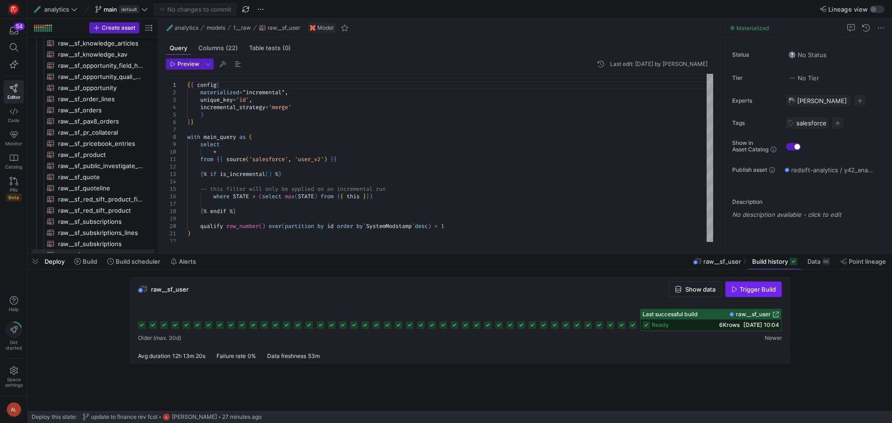
click at [758, 289] on span "Trigger Build" at bounding box center [758, 289] width 36 height 7
